Goal: Navigation & Orientation: Find specific page/section

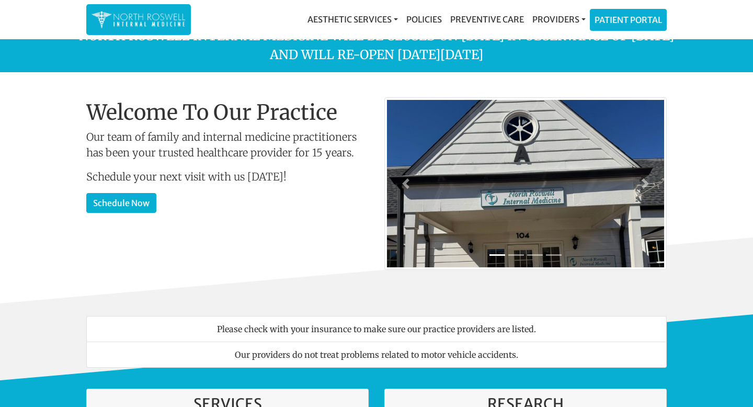
scroll to position [27, 0]
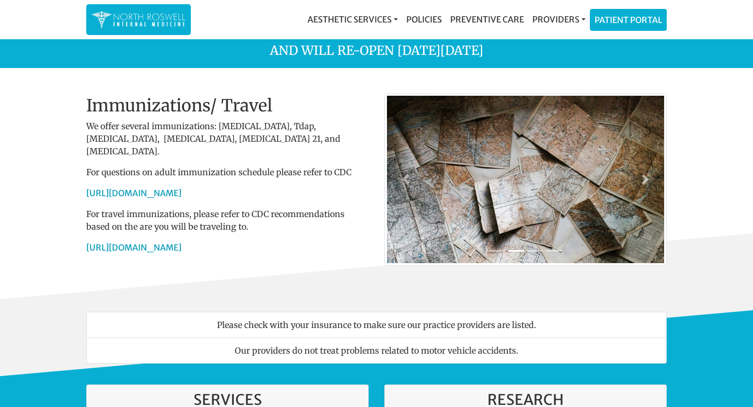
click at [126, 192] on div "Immunizations/ Travel We offer several immunizations: [MEDICAL_DATA], Tdap, [ME…" at bounding box center [227, 179] width 282 height 167
click at [627, 31] on nav "Aesthetic Services Events & Providers Morpheus8 Skin Pen [MEDICAL_DATA] Policie…" at bounding box center [376, 19] width 581 height 39
click at [632, 22] on link "Patient Portal" at bounding box center [629, 18] width 76 height 21
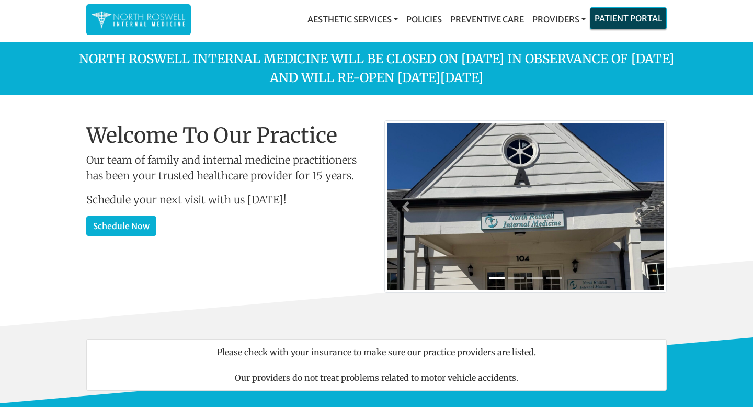
click at [605, 17] on link "Patient Portal" at bounding box center [629, 18] width 76 height 21
